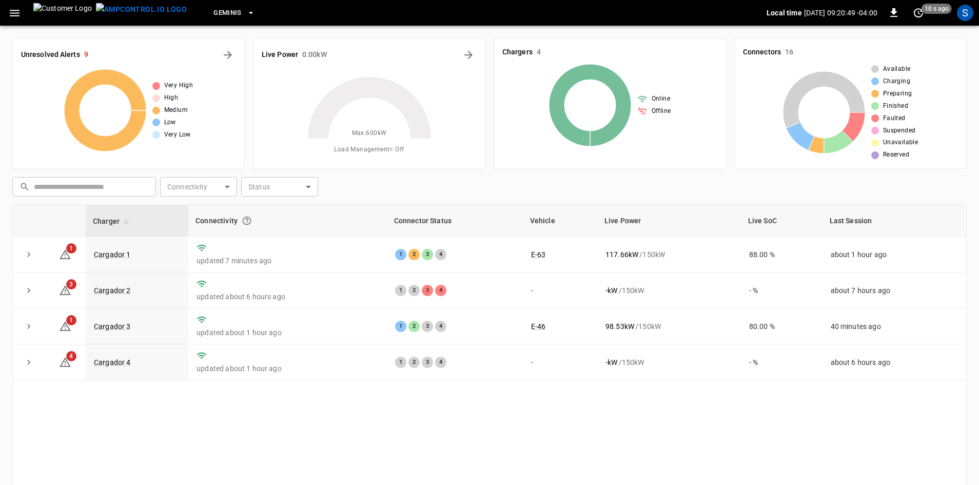
click at [246, 9] on icon "button" at bounding box center [251, 13] width 10 height 10
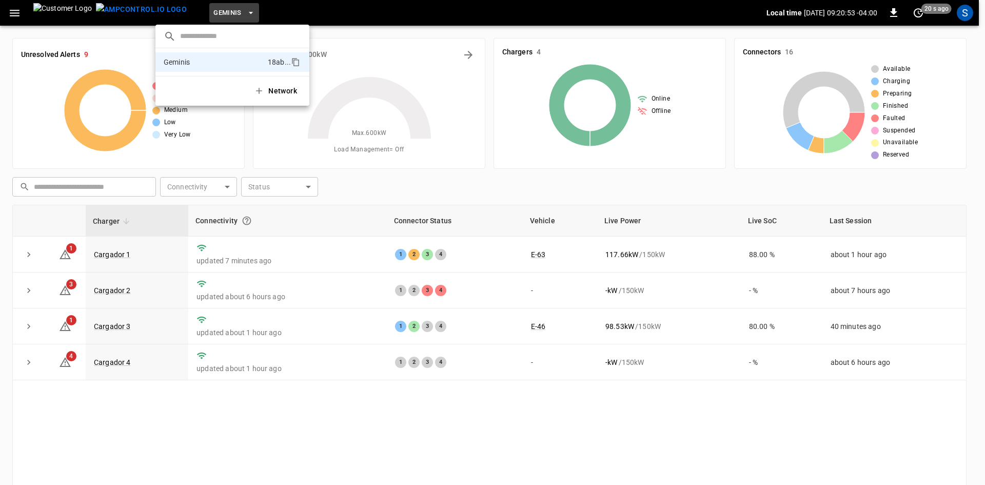
click at [12, 14] on div at bounding box center [492, 242] width 985 height 485
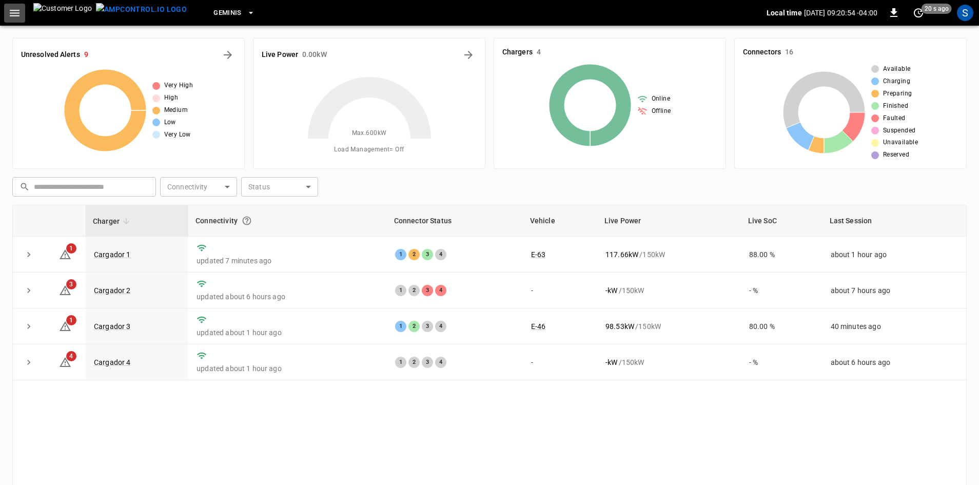
click at [12, 14] on icon "button" at bounding box center [14, 13] width 13 height 13
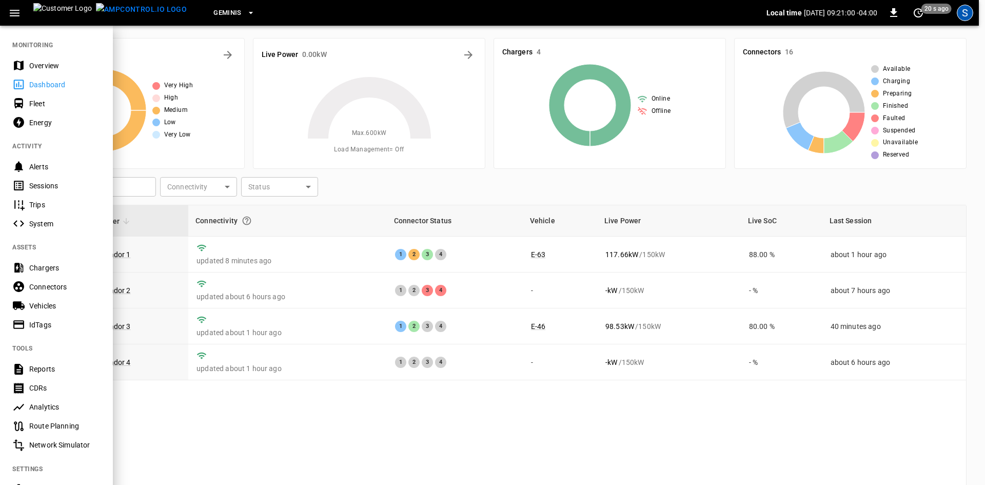
click at [962, 9] on div "S" at bounding box center [965, 13] width 16 height 16
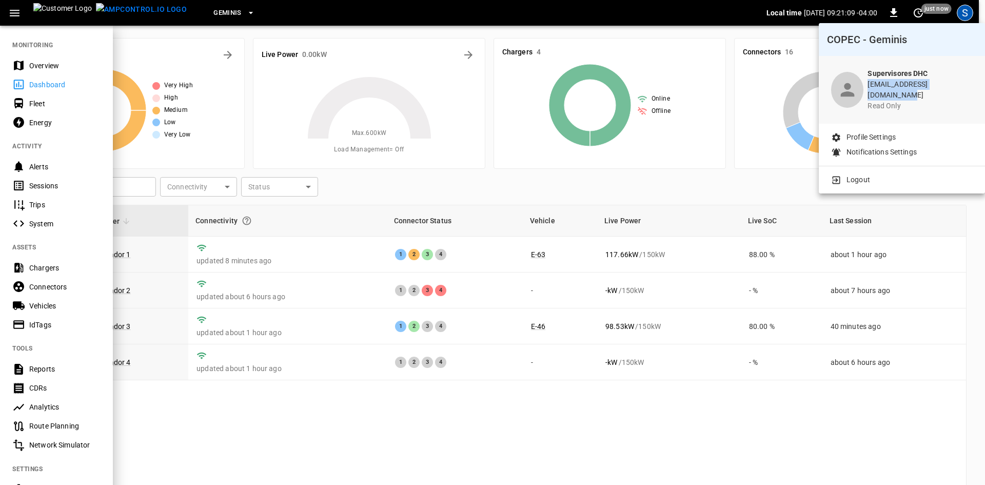
drag, startPoint x: 870, startPoint y: 86, endPoint x: 964, endPoint y: 83, distance: 93.9
click at [964, 83] on div "Supervisores DHC [EMAIL_ADDRESS][DOMAIN_NAME] read only" at bounding box center [902, 90] width 166 height 68
click at [672, 426] on div at bounding box center [492, 242] width 985 height 485
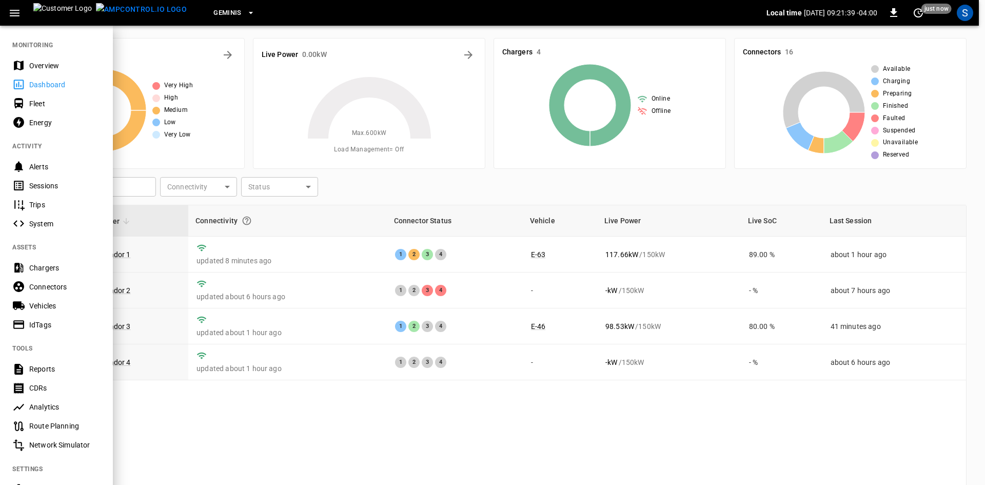
click at [342, 25] on div "Geminis Local time [DATE] 09:21:39 -04:00 0 just now S" at bounding box center [489, 13] width 979 height 26
click at [13, 11] on icon "button" at bounding box center [14, 13] width 13 height 13
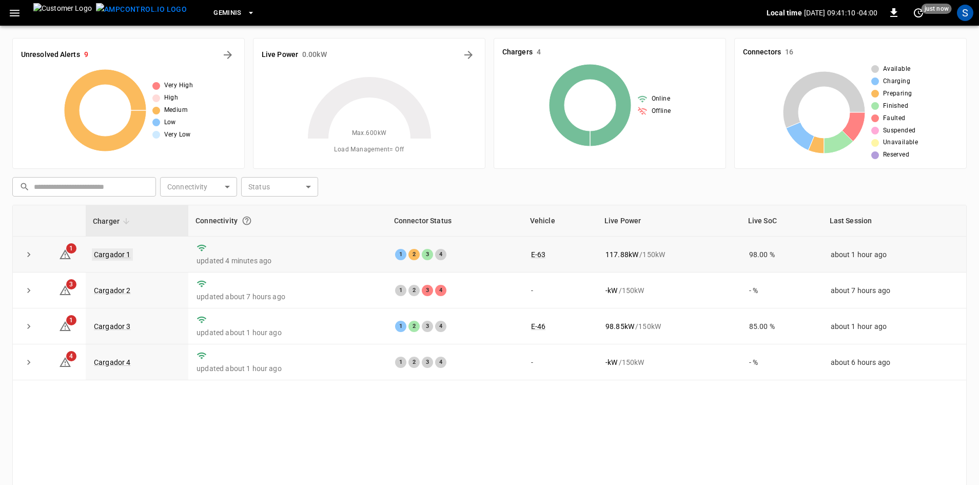
click at [118, 255] on link "Cargador 1" at bounding box center [112, 254] width 41 height 12
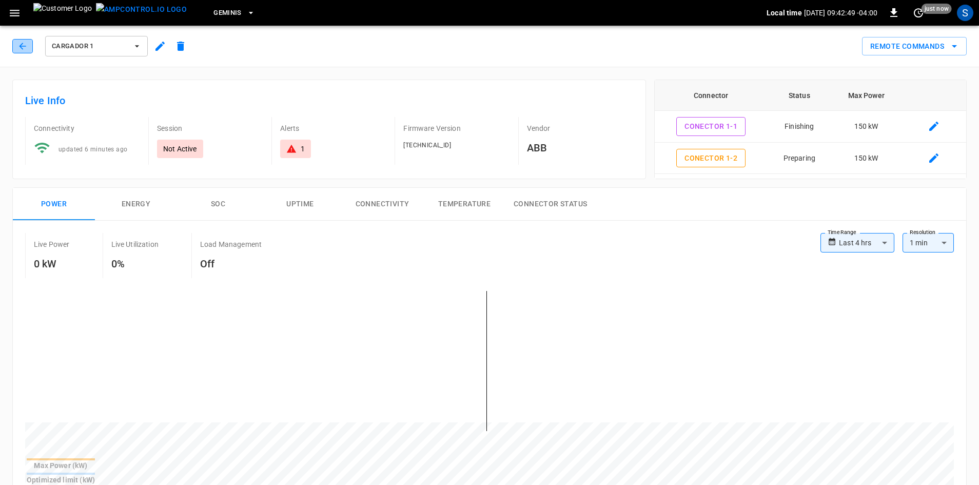
click at [26, 49] on icon "button" at bounding box center [22, 46] width 10 height 10
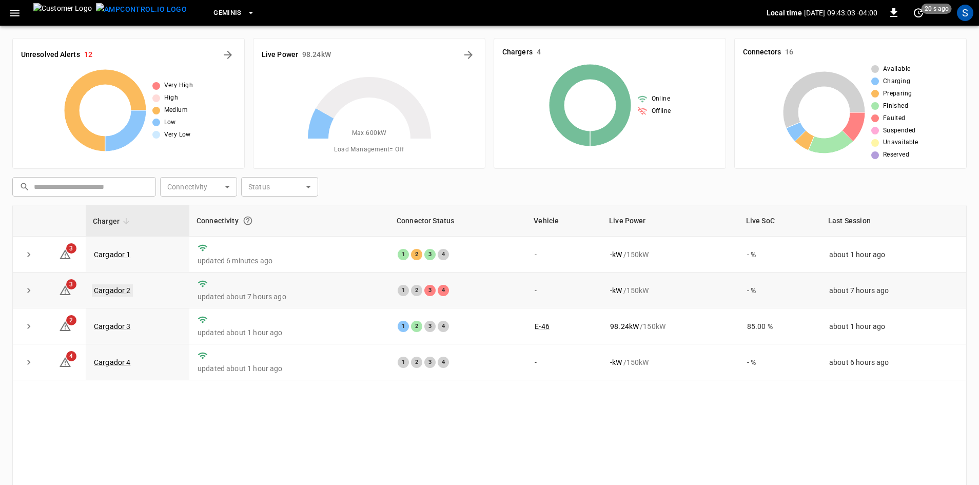
click at [119, 290] on link "Cargador 2" at bounding box center [112, 290] width 41 height 12
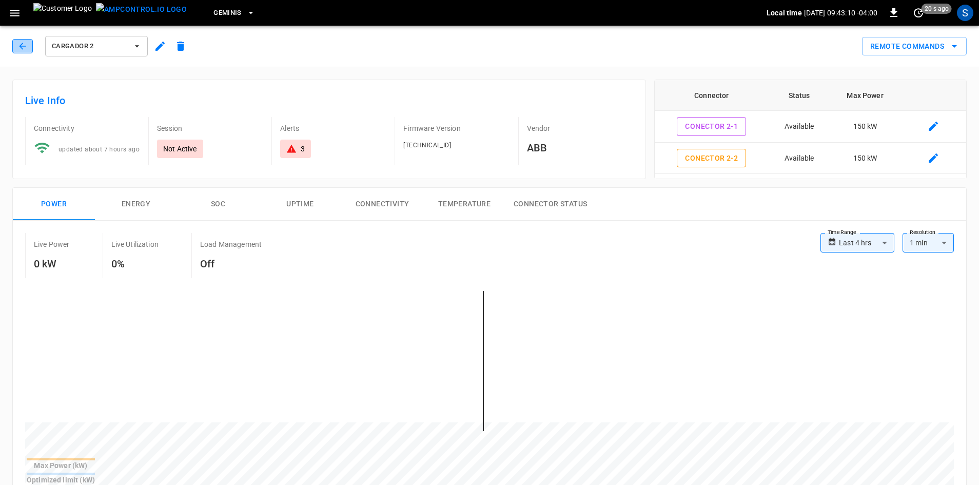
click at [21, 43] on icon "button" at bounding box center [22, 46] width 10 height 10
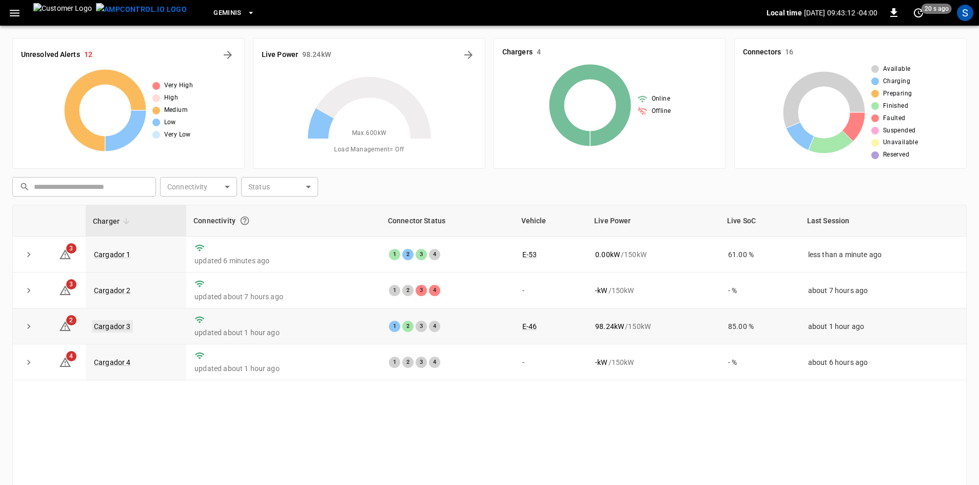
click at [124, 328] on link "Cargador 3" at bounding box center [112, 326] width 41 height 12
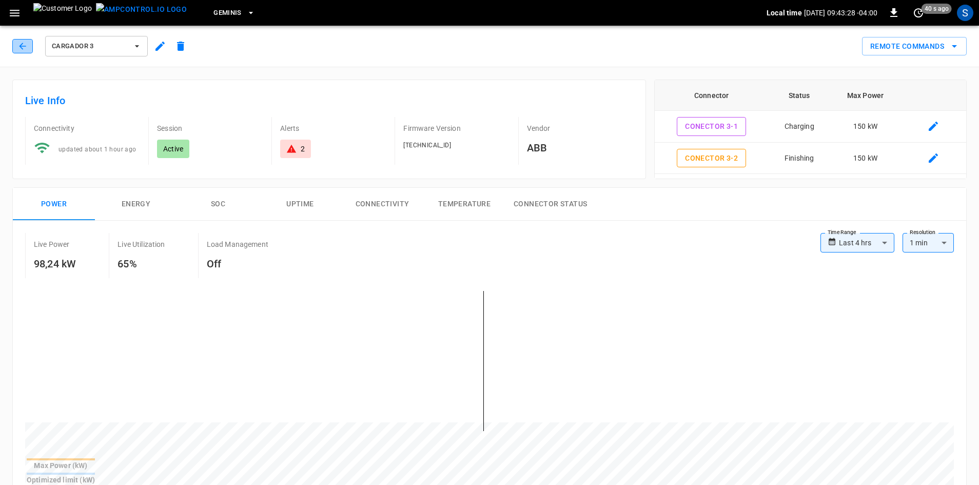
click at [15, 46] on button "button" at bounding box center [22, 46] width 21 height 14
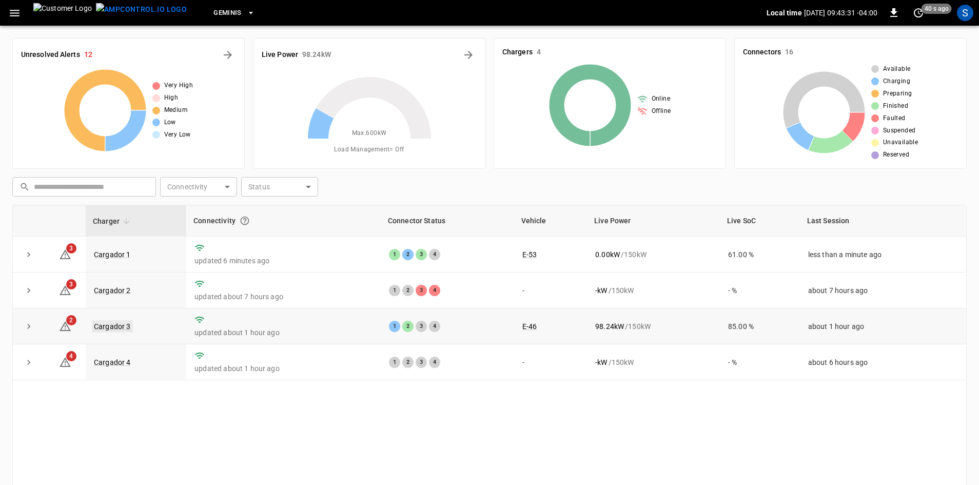
click at [110, 327] on link "Cargador 3" at bounding box center [112, 326] width 41 height 12
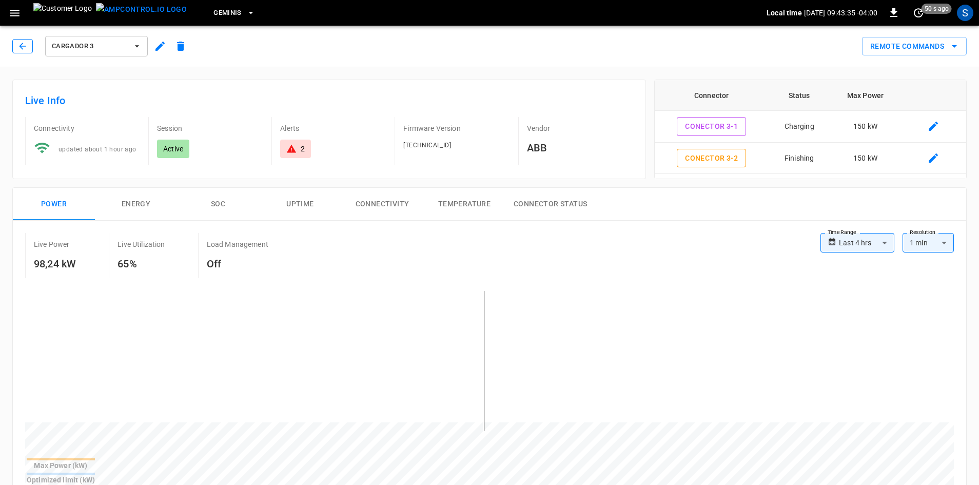
click at [22, 49] on icon "button" at bounding box center [22, 46] width 10 height 10
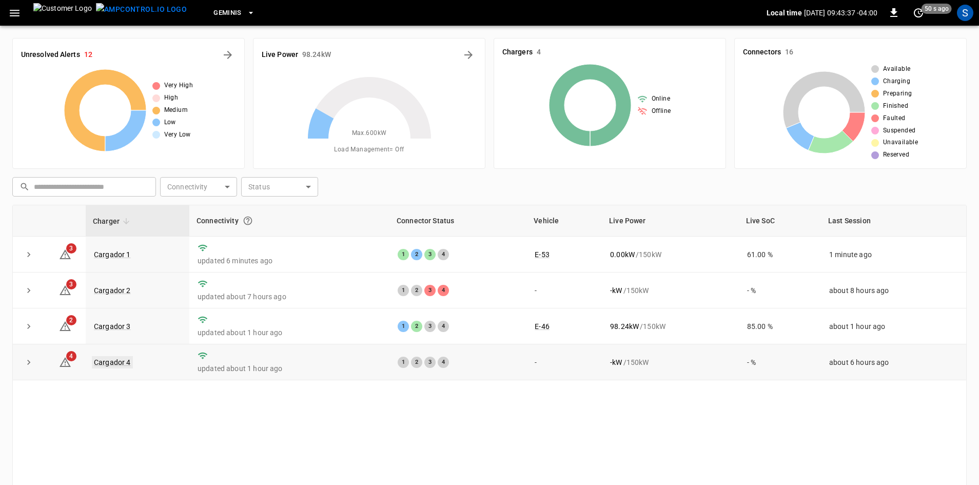
click at [117, 365] on link "Cargador 4" at bounding box center [112, 362] width 41 height 12
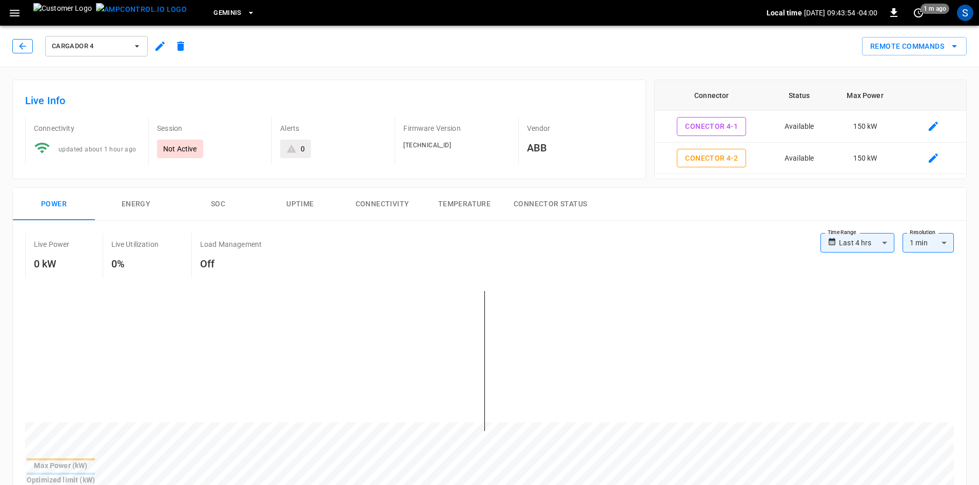
click at [24, 47] on icon "button" at bounding box center [22, 46] width 10 height 10
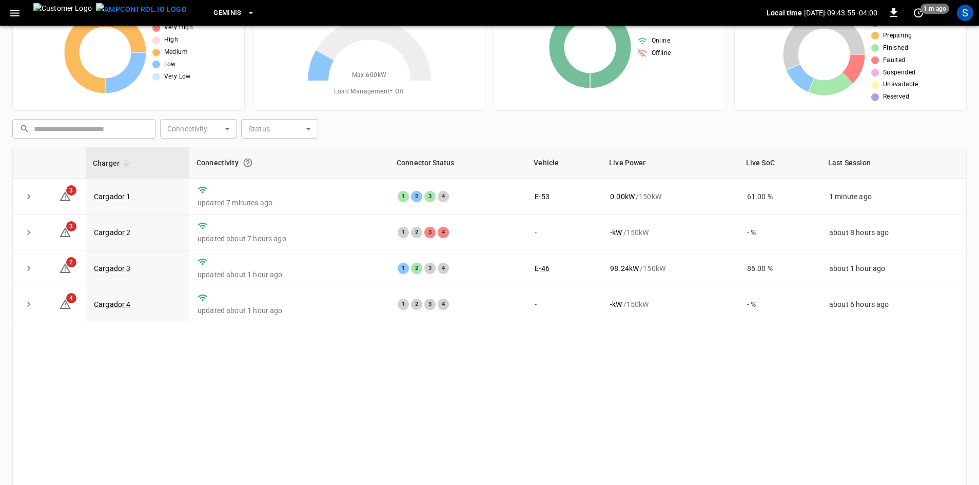
scroll to position [99, 0]
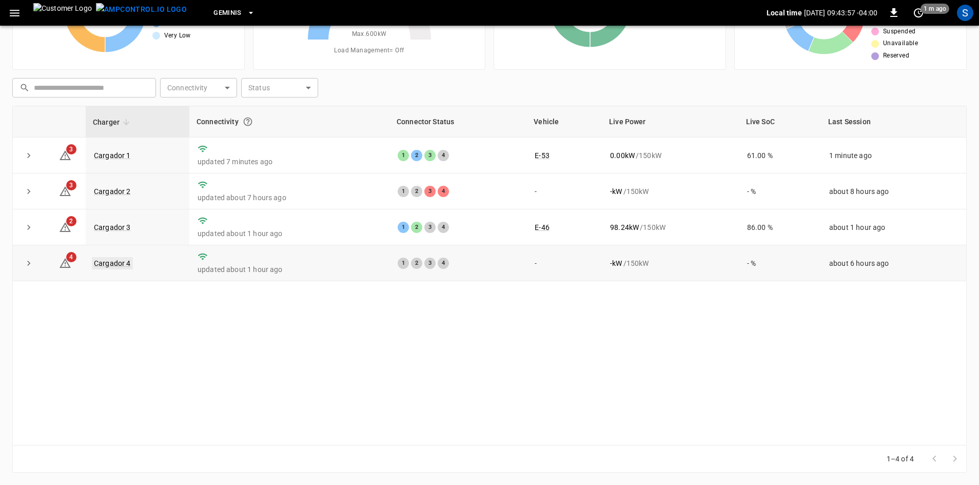
click at [102, 266] on link "Cargador 4" at bounding box center [112, 263] width 41 height 12
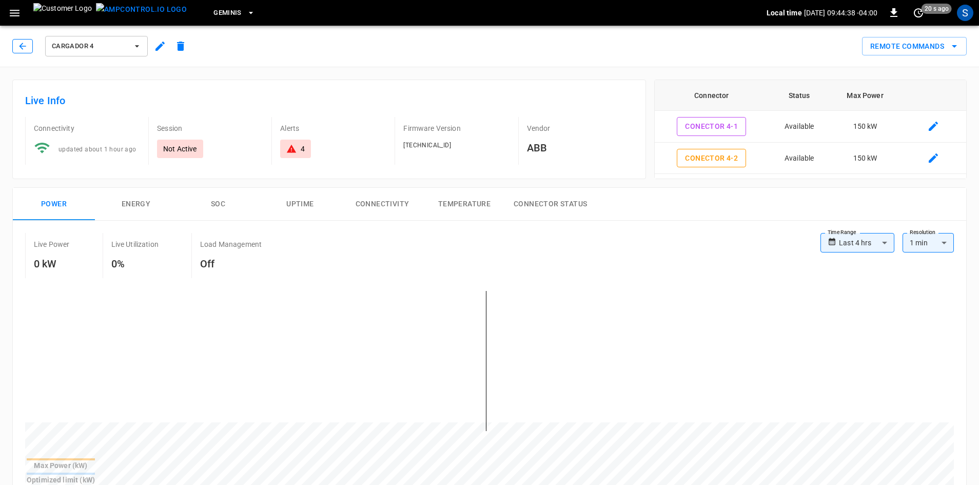
click at [27, 41] on button "button" at bounding box center [22, 46] width 21 height 14
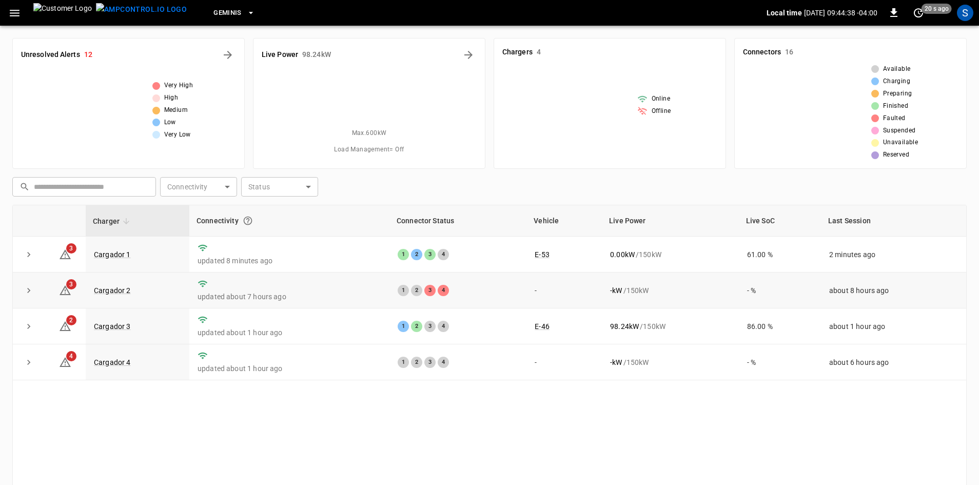
scroll to position [99, 0]
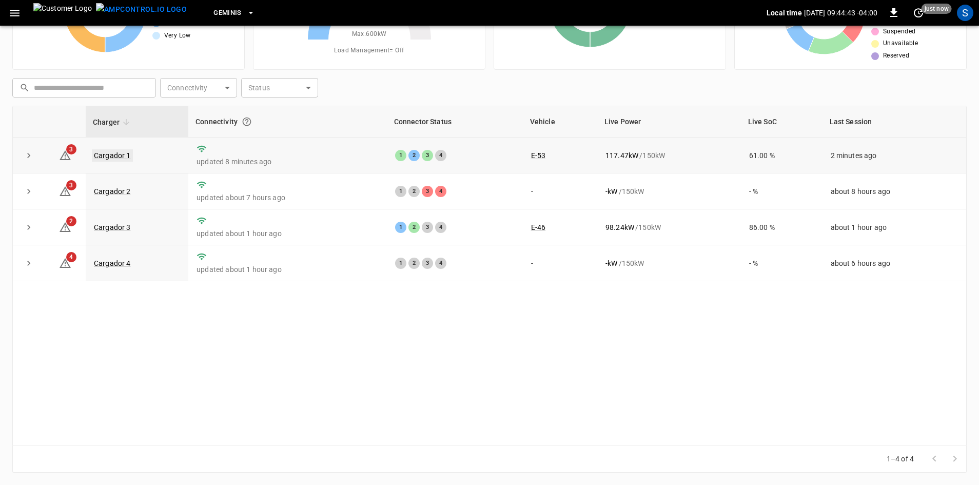
click at [126, 158] on link "Cargador 1" at bounding box center [112, 155] width 41 height 12
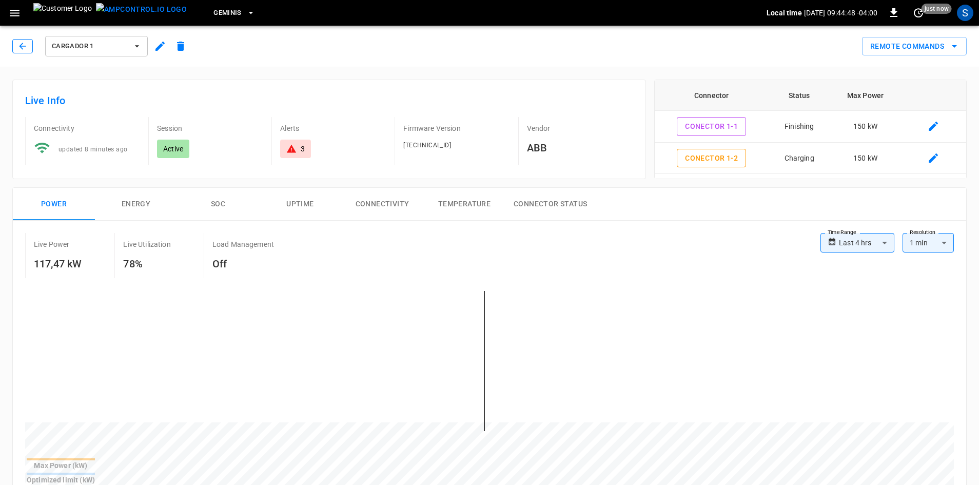
click at [25, 46] on icon "button" at bounding box center [22, 46] width 10 height 10
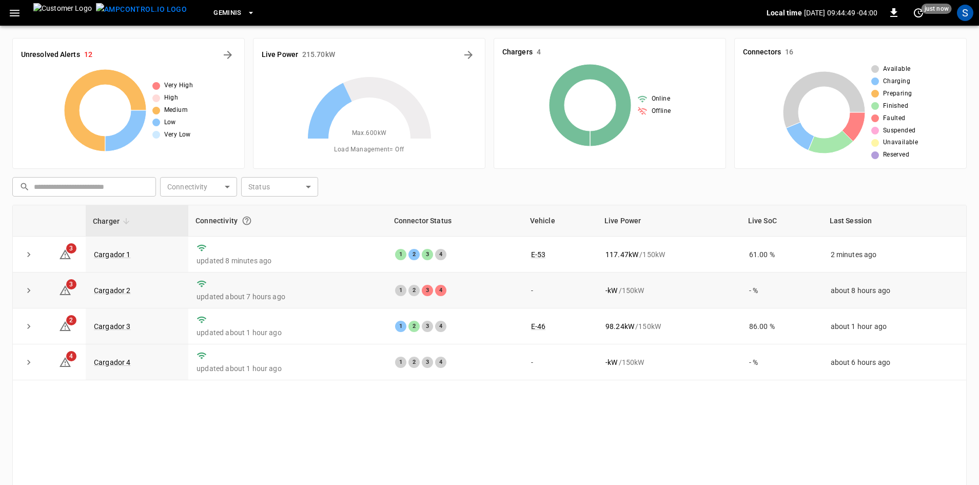
scroll to position [99, 0]
